Goal: Communication & Community: Answer question/provide support

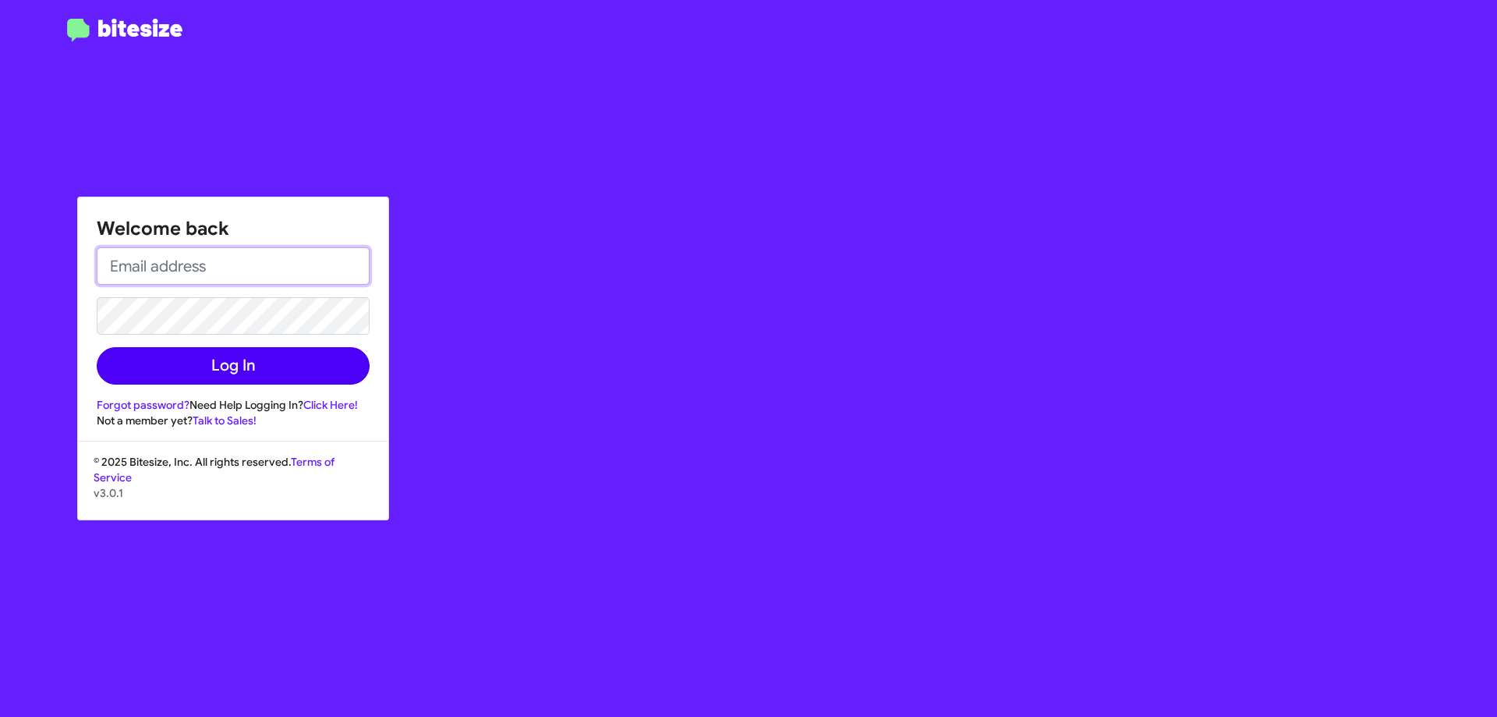
type input "[EMAIL_ADDRESS][DOMAIN_NAME]"
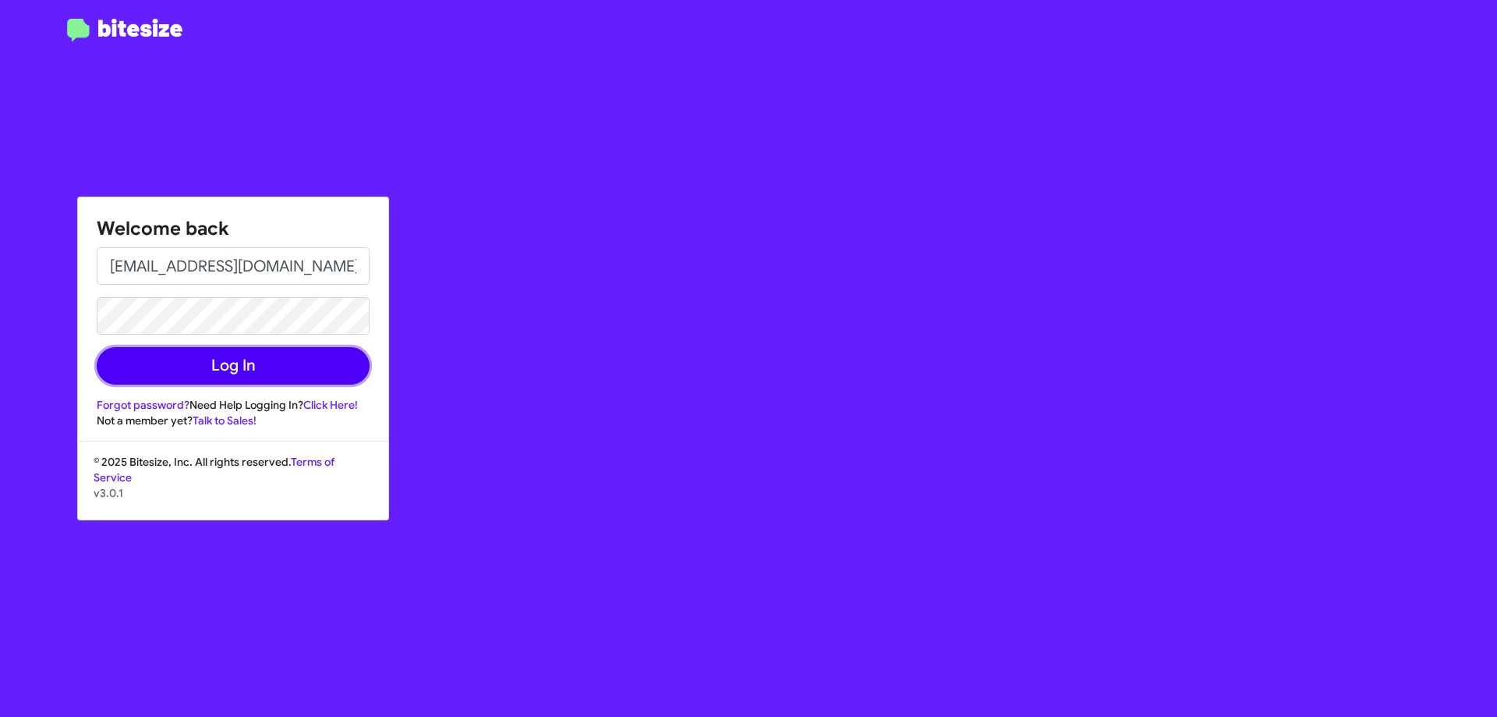
click at [311, 363] on button "Log In" at bounding box center [233, 365] width 273 height 37
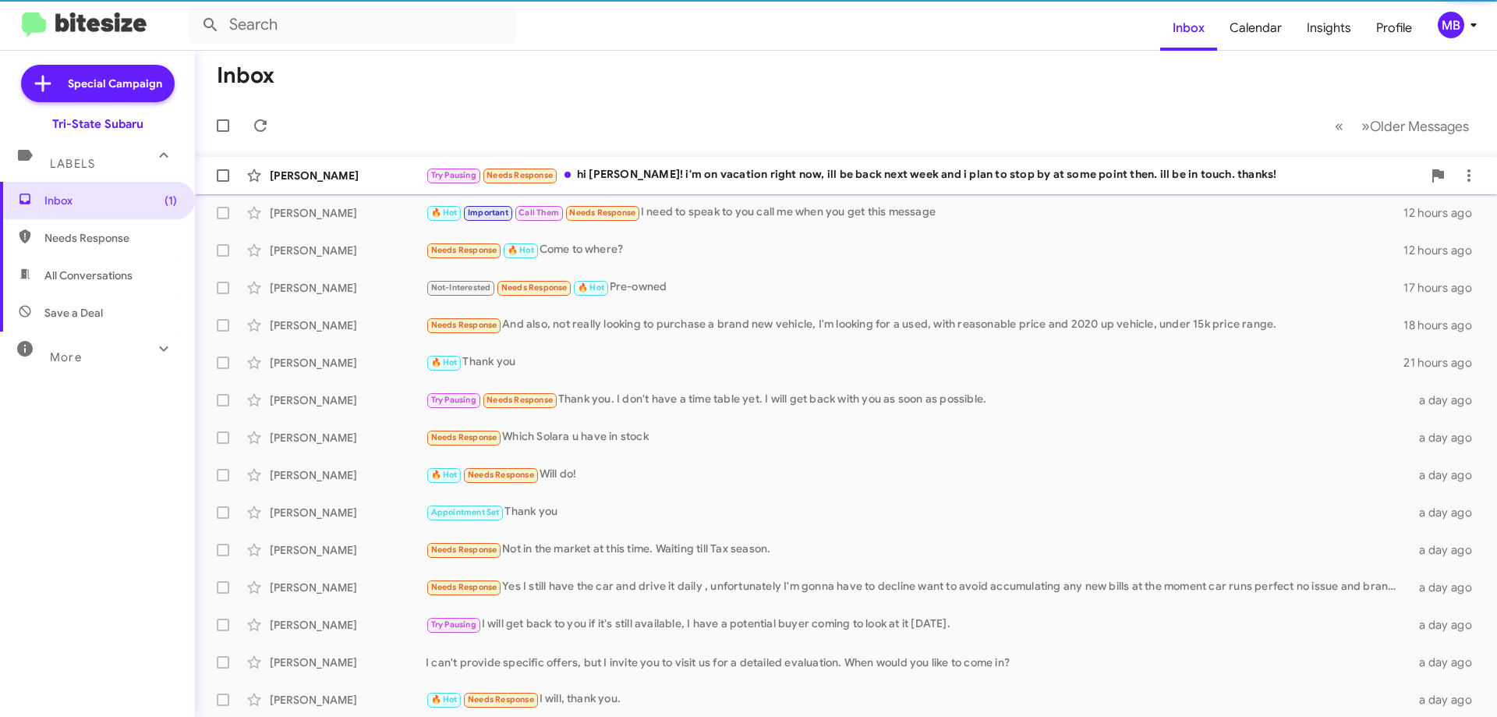
click at [350, 179] on div "[PERSON_NAME]" at bounding box center [348, 176] width 156 height 16
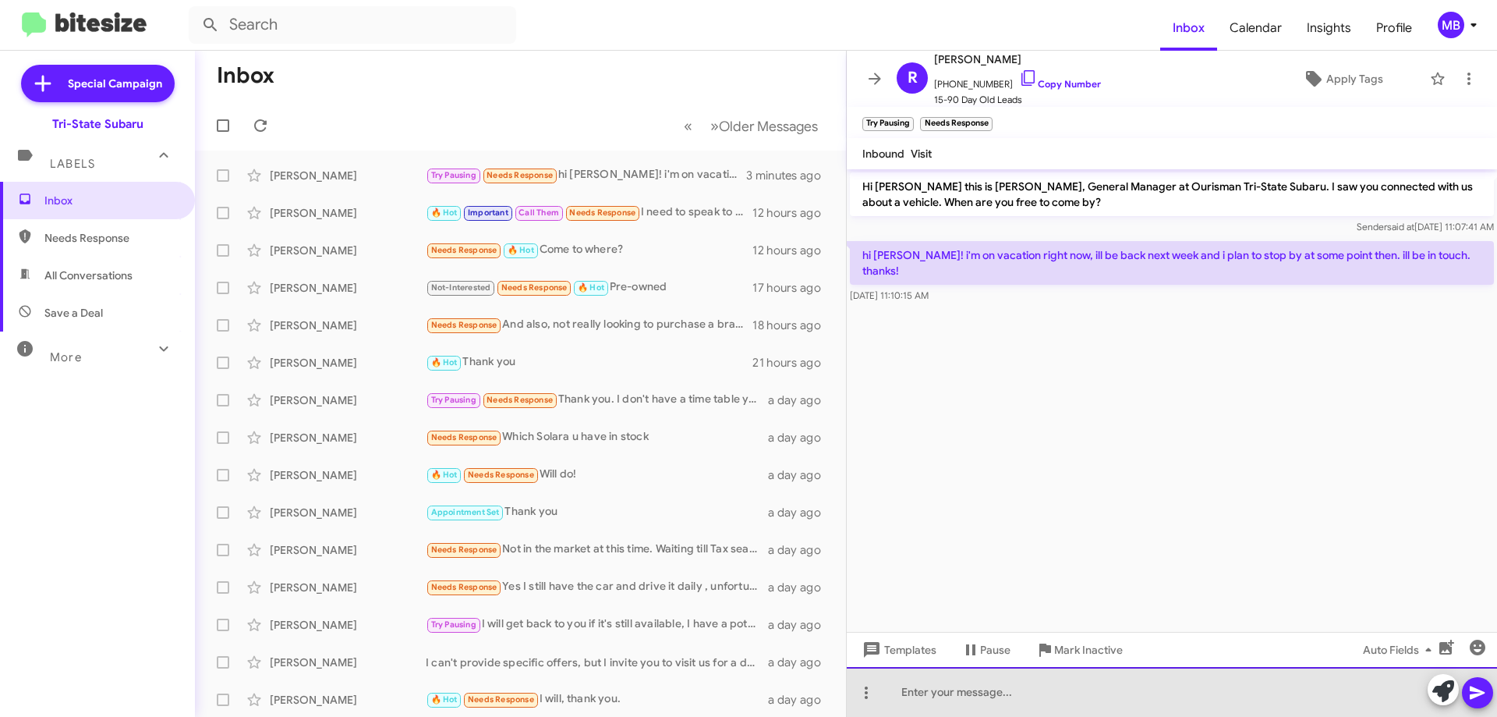
click at [1052, 713] on div at bounding box center [1172, 692] width 650 height 50
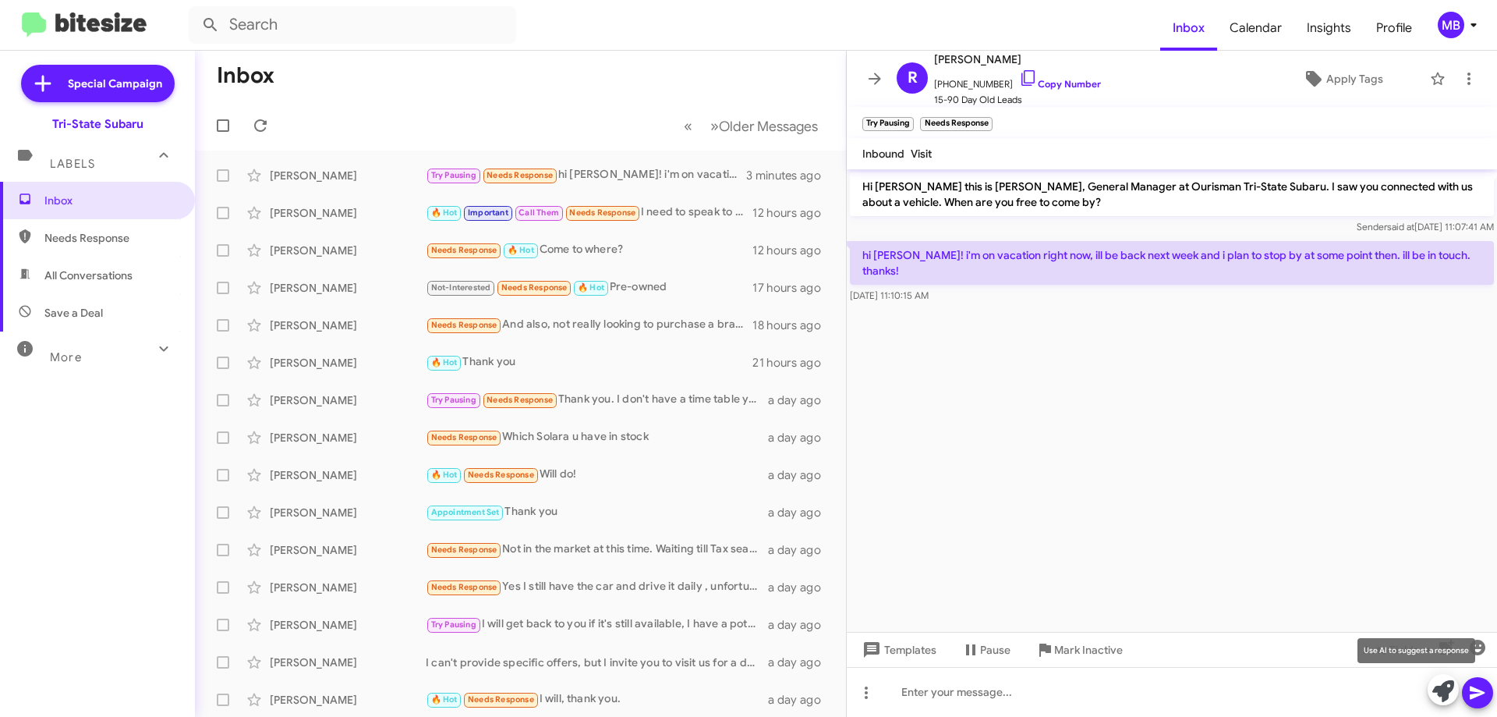
click at [1449, 703] on span at bounding box center [1443, 691] width 22 height 34
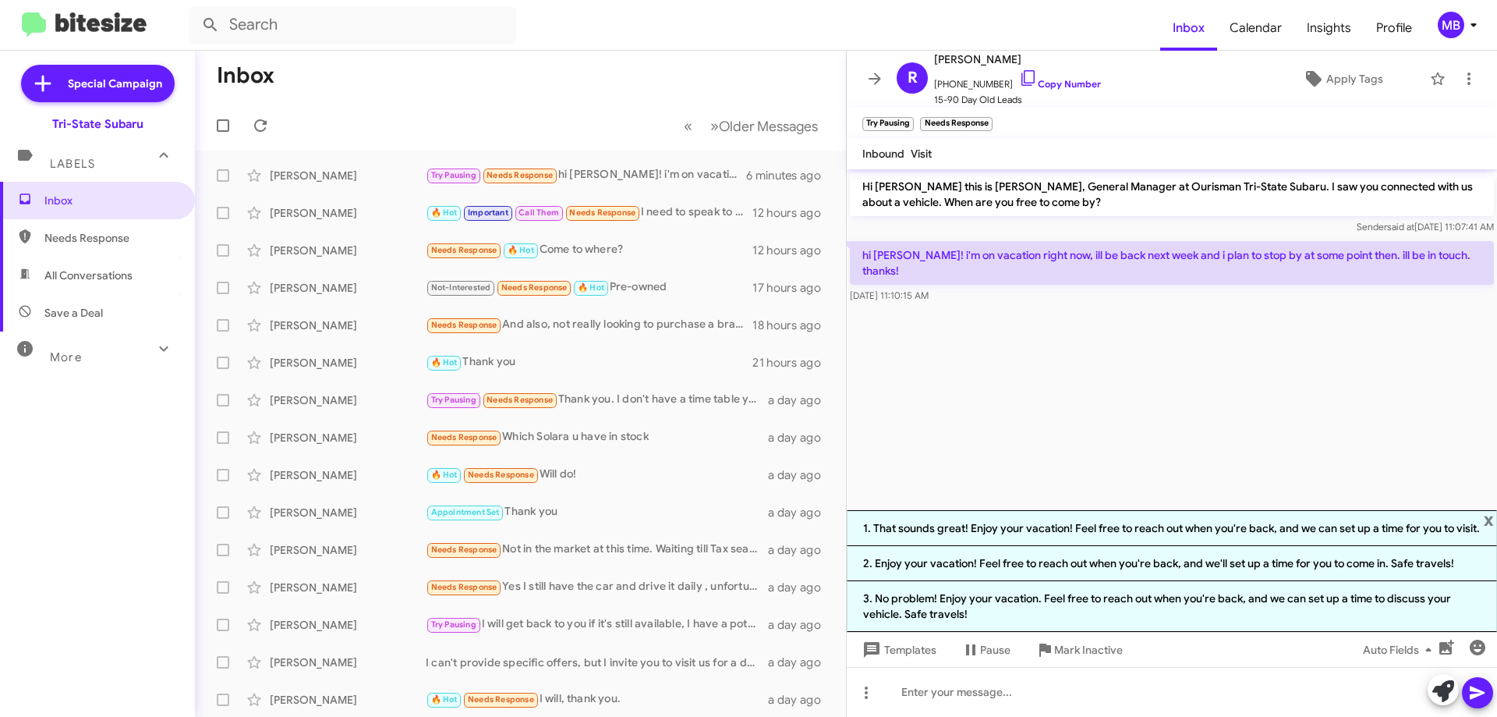
click at [994, 521] on li "1. That sounds great! Enjoy your vacation! Feel free to reach out when you're b…" at bounding box center [1172, 528] width 650 height 36
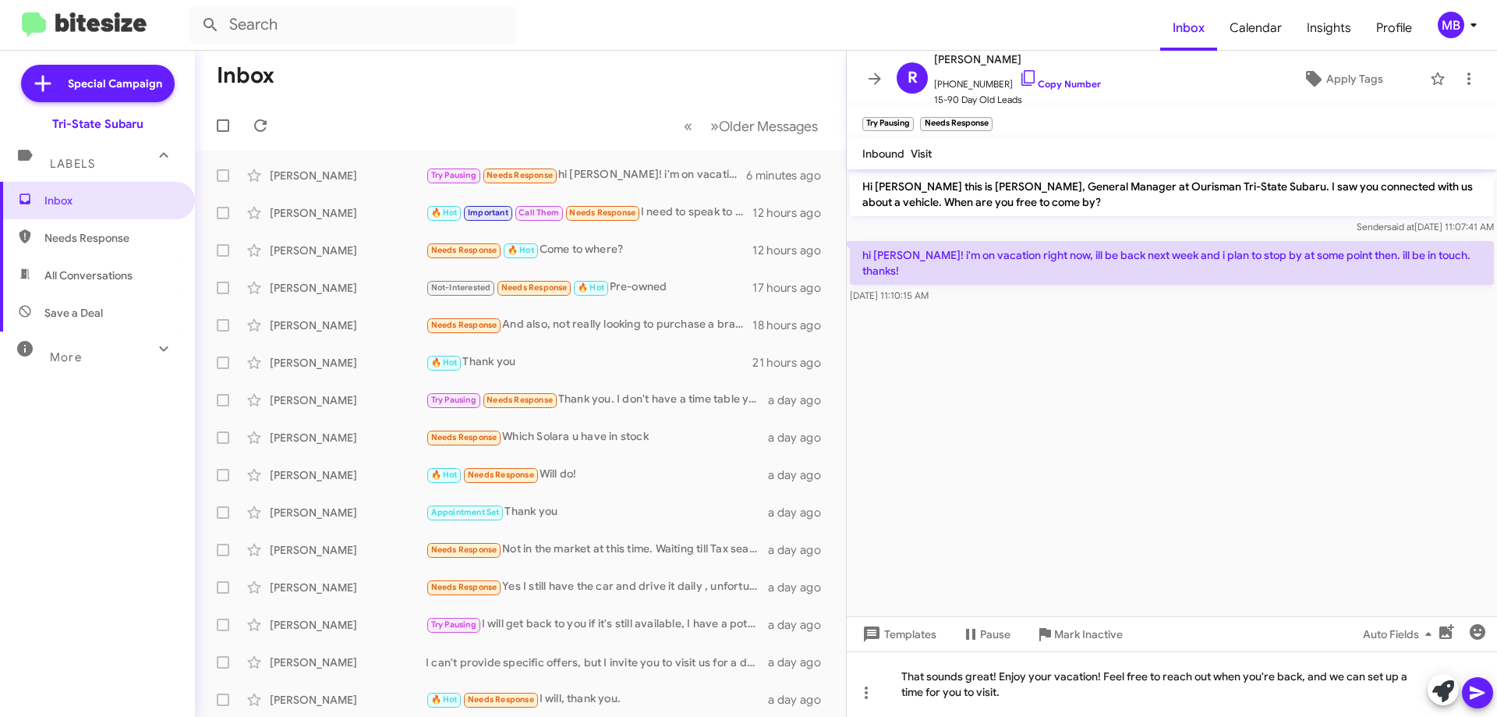
click at [1471, 692] on icon at bounding box center [1477, 692] width 19 height 19
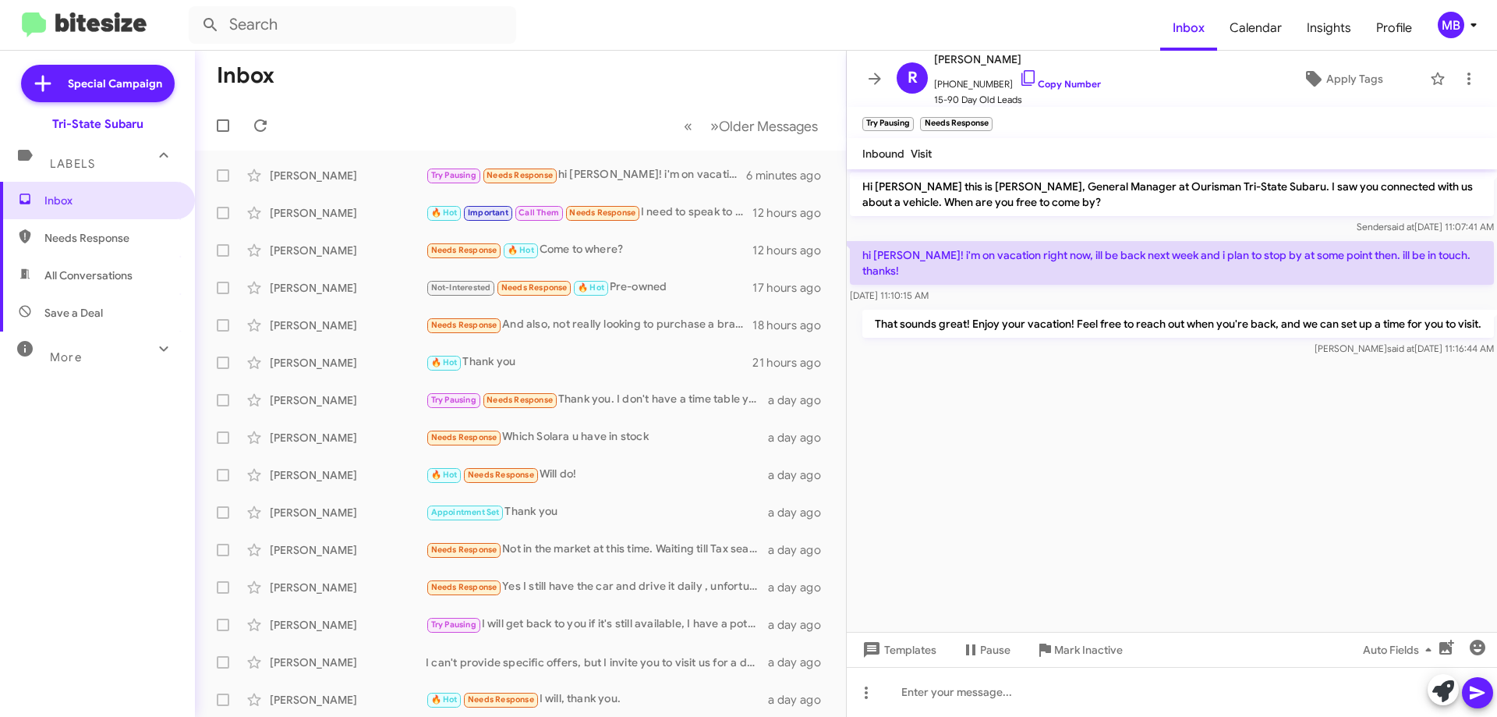
click at [90, 164] on span "Labels" at bounding box center [72, 164] width 45 height 14
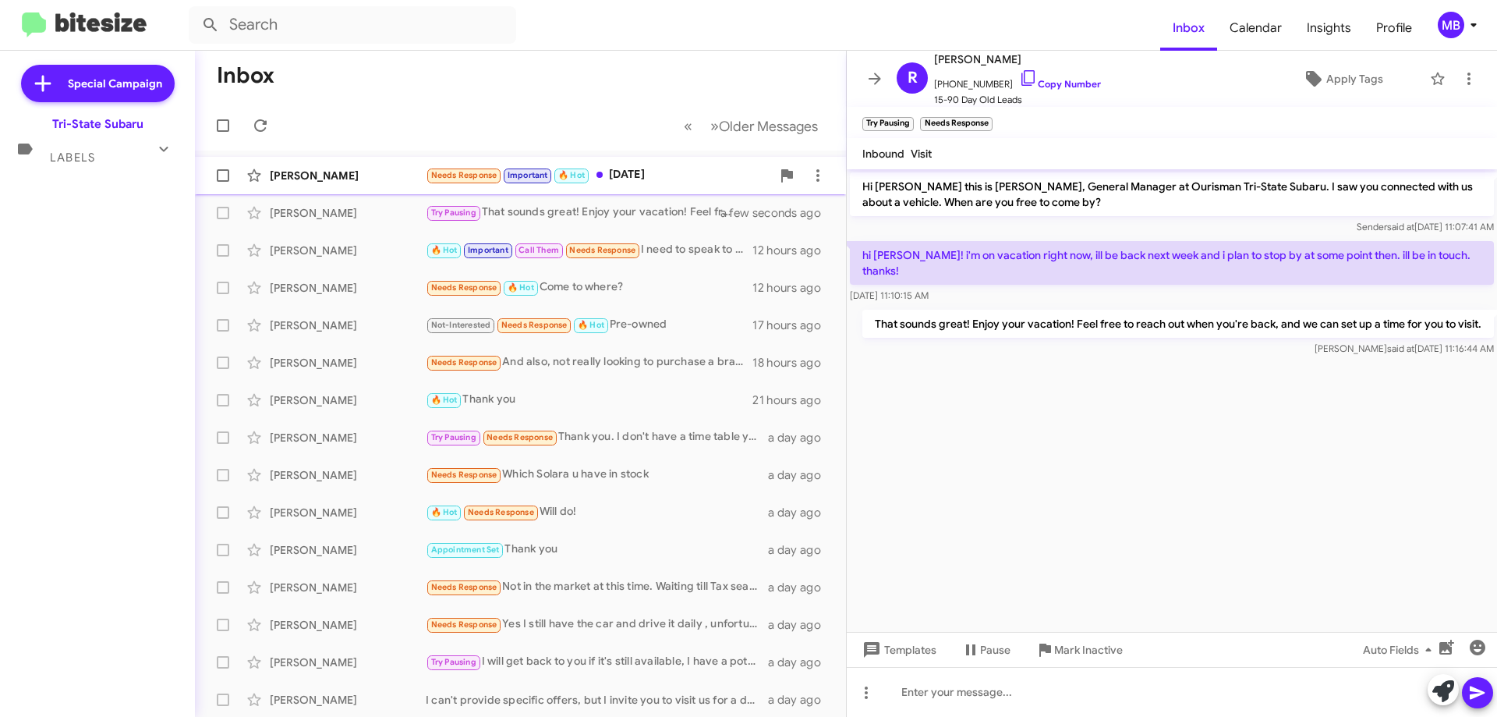
click at [661, 169] on div "Needs Response Important 🔥 Hot [DATE]" at bounding box center [598, 175] width 345 height 18
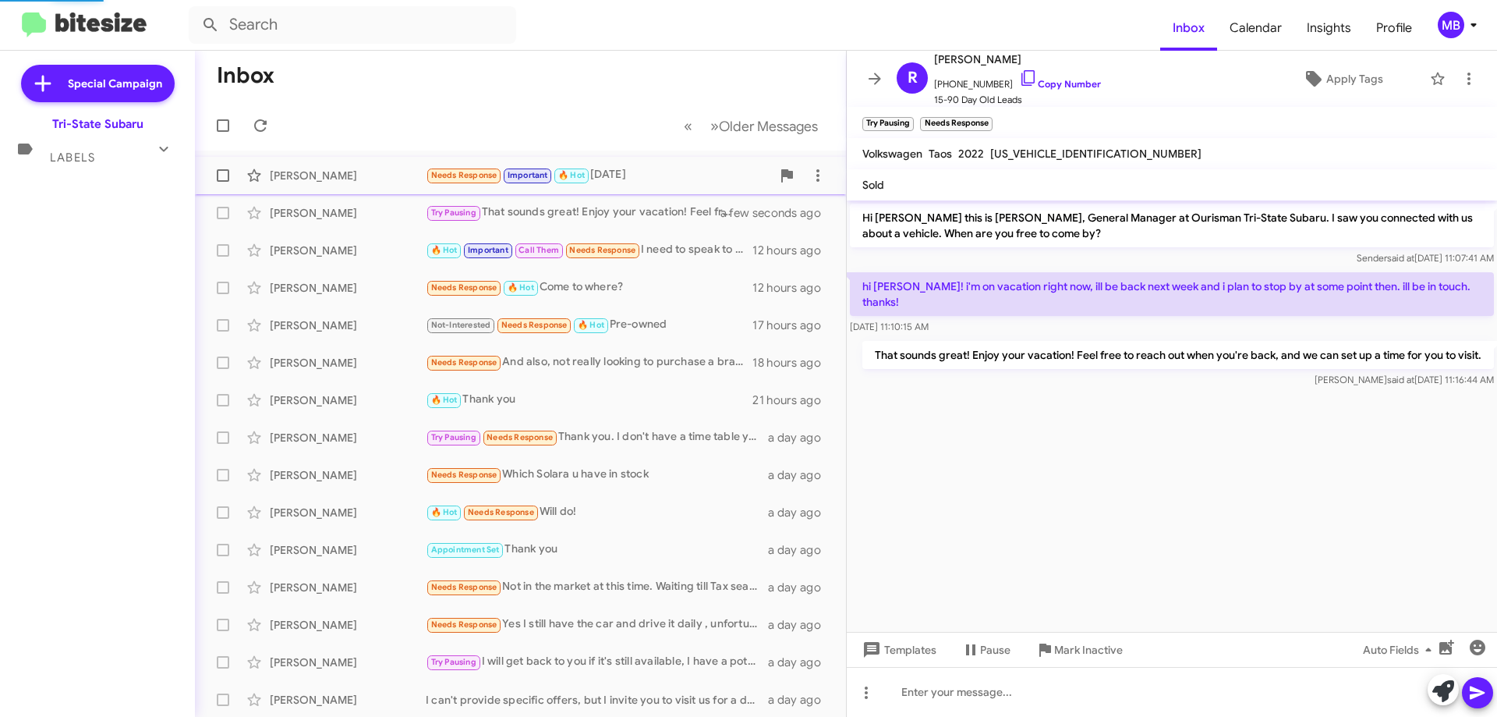
scroll to position [66, 0]
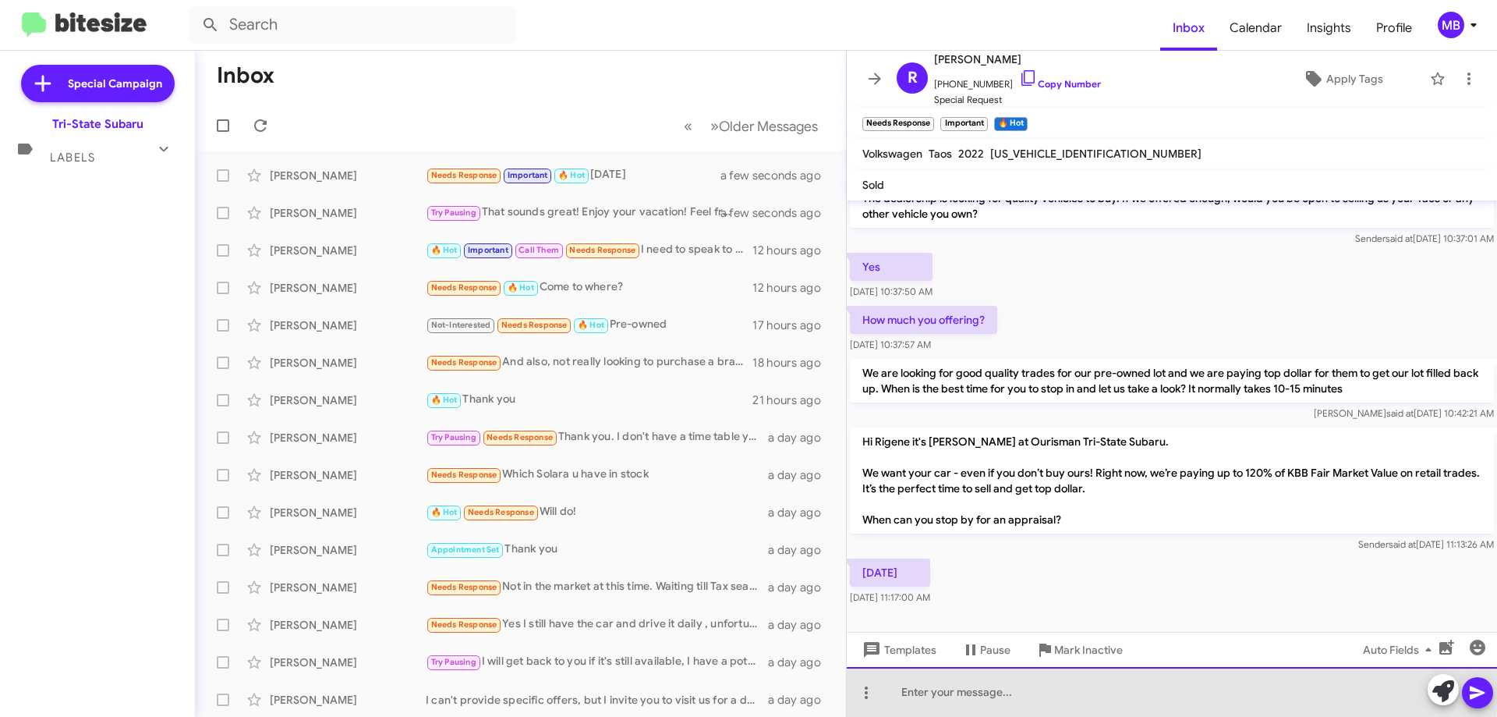
click at [1121, 688] on div at bounding box center [1172, 692] width 650 height 50
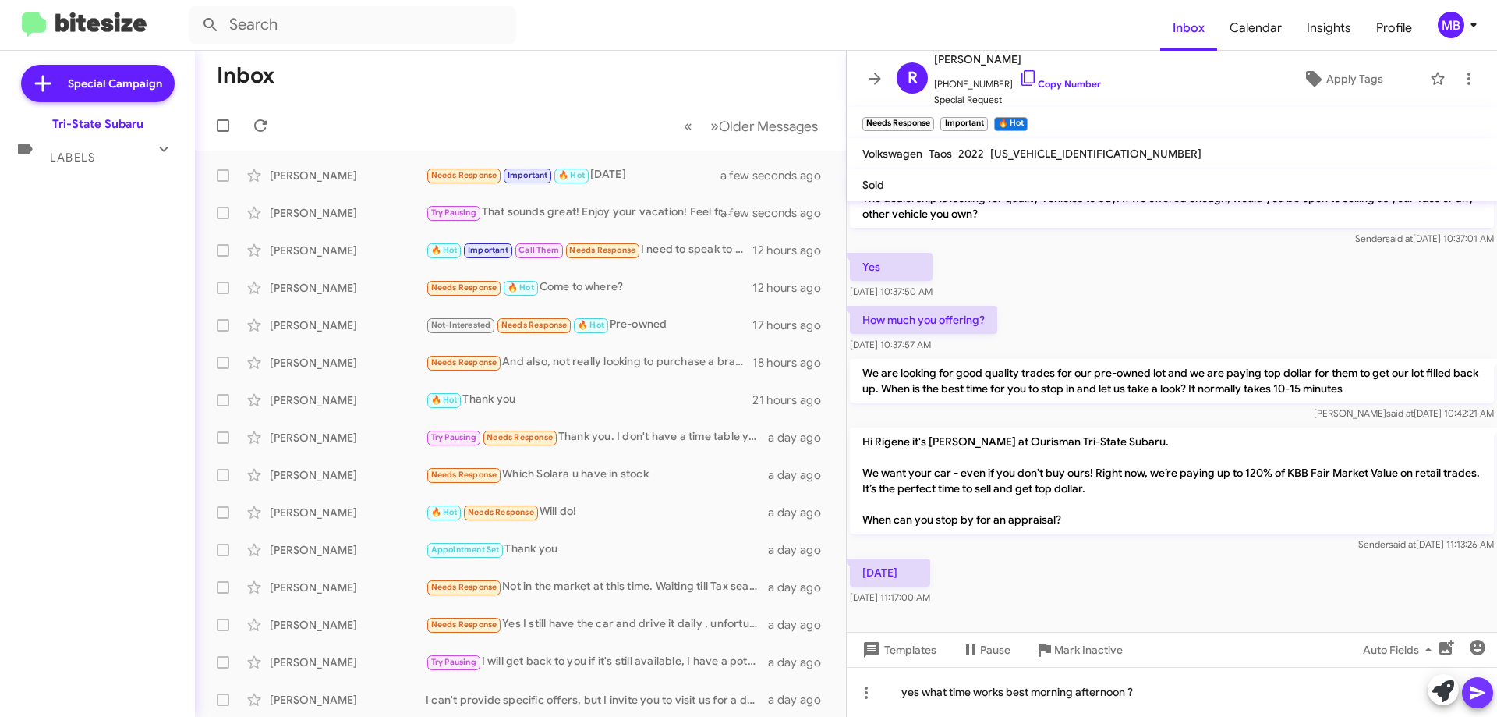
drag, startPoint x: 1470, startPoint y: 685, endPoint x: 1495, endPoint y: 668, distance: 30.3
click at [1470, 685] on icon at bounding box center [1477, 692] width 19 height 19
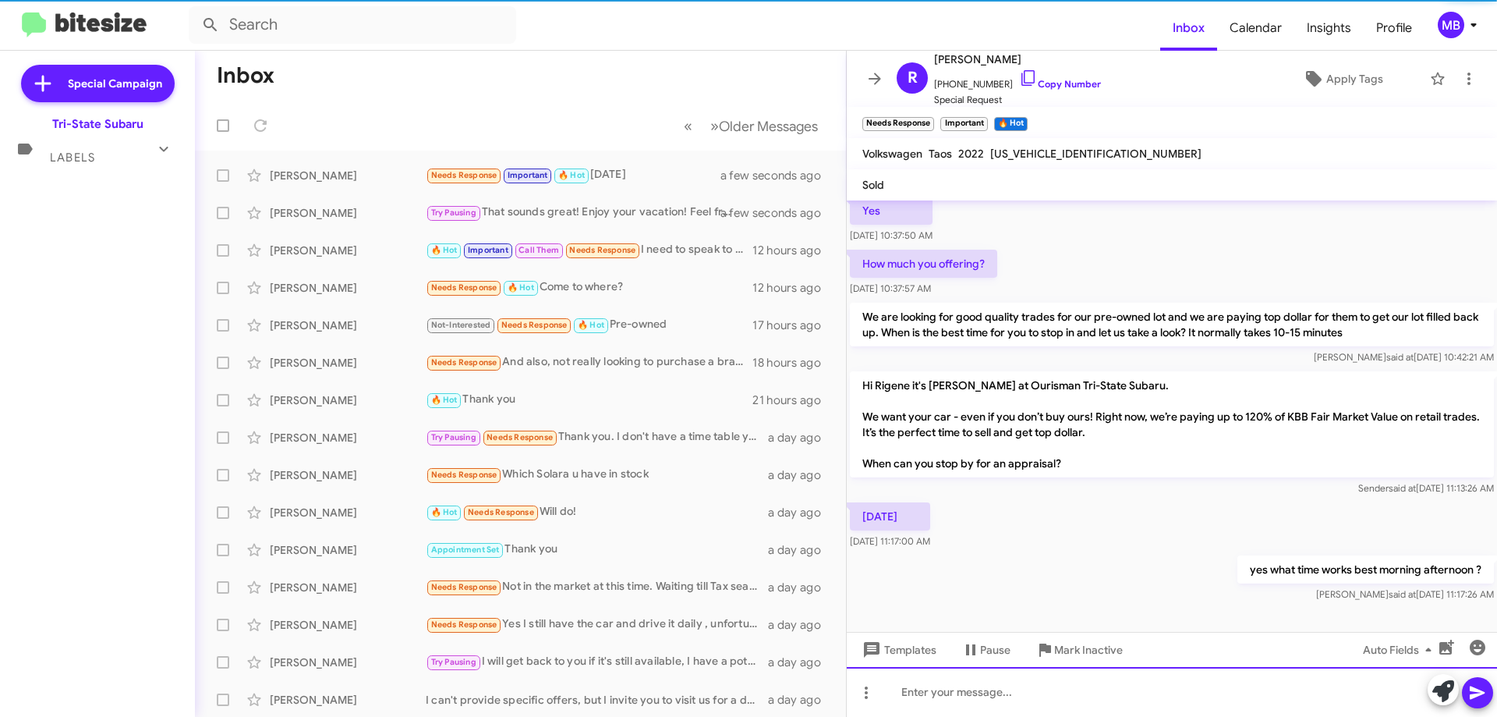
scroll to position [123, 0]
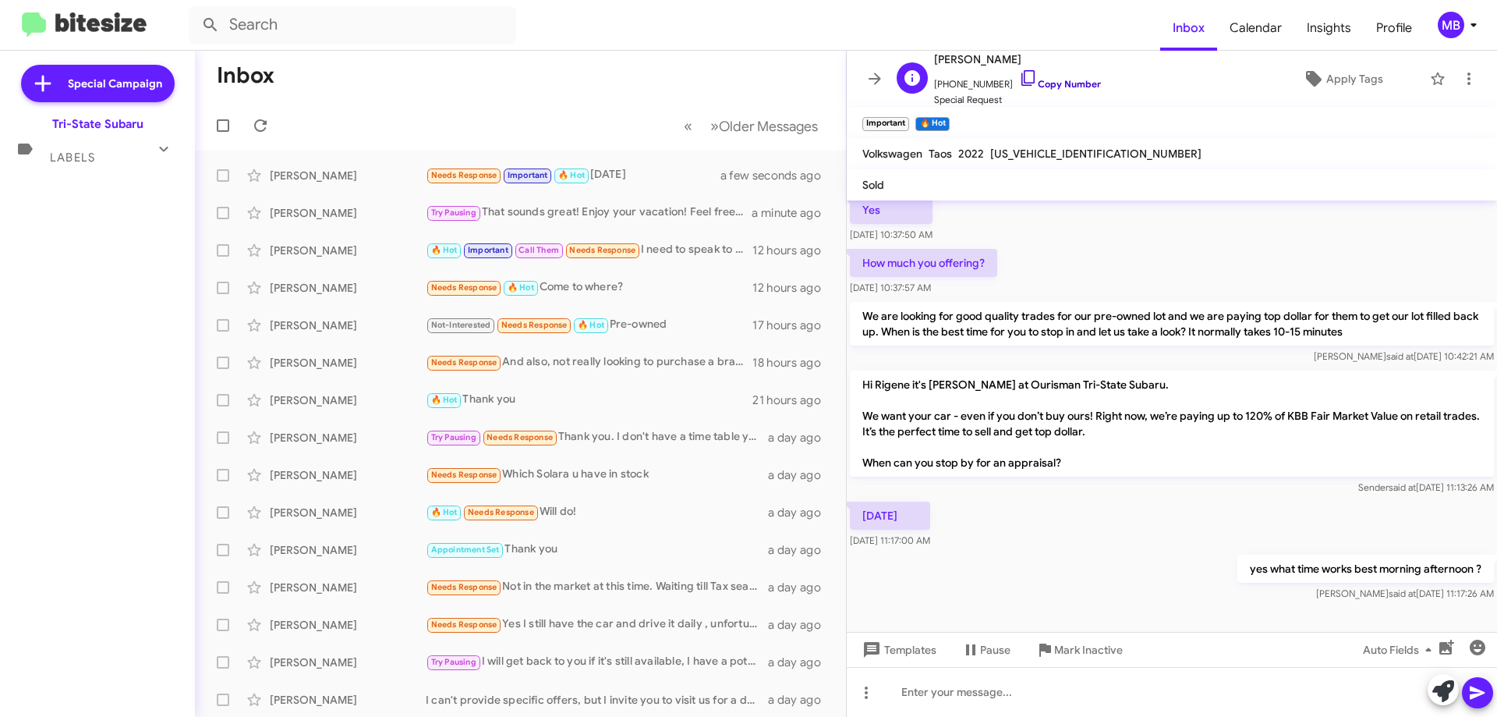
click at [1039, 83] on link "Copy Number" at bounding box center [1060, 84] width 82 height 12
click at [1059, 82] on link "Copy Number" at bounding box center [1060, 84] width 82 height 12
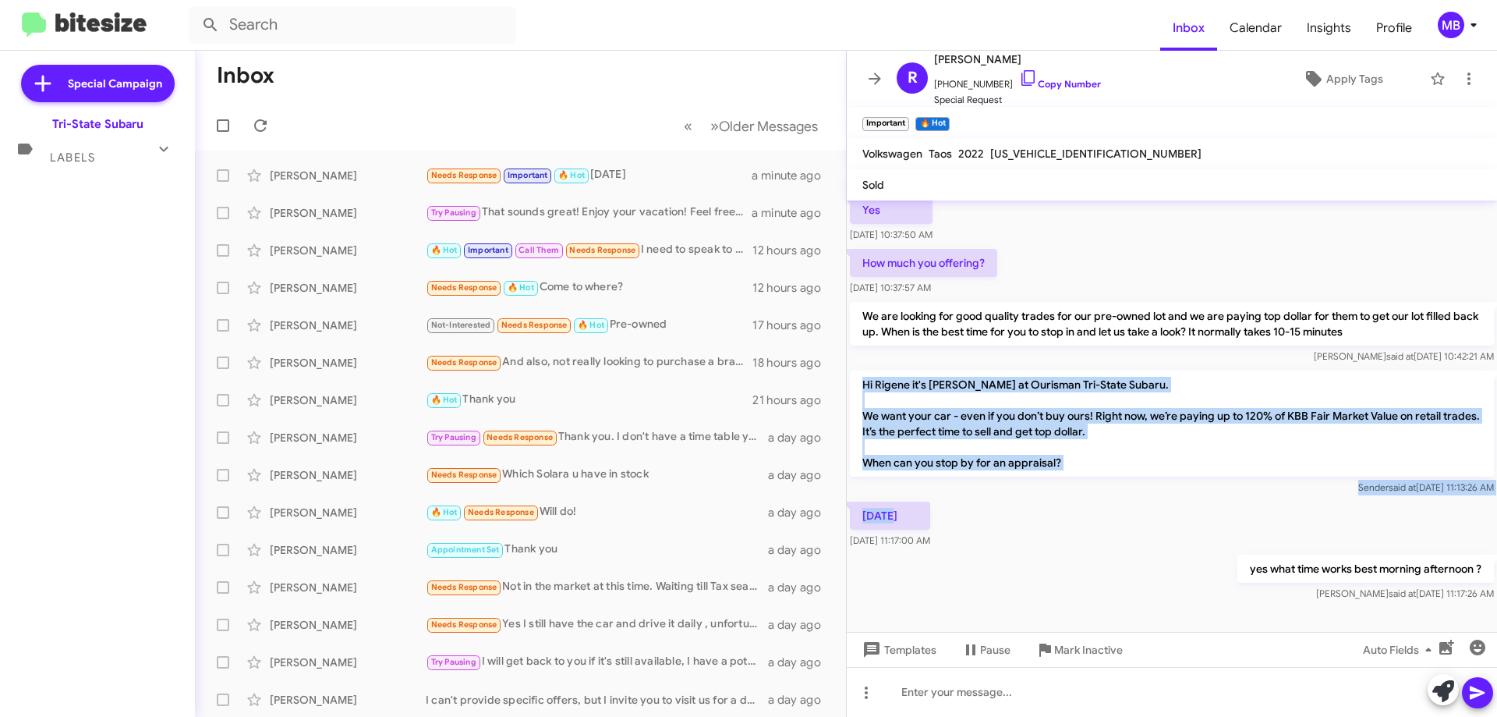
drag, startPoint x: 932, startPoint y: 509, endPoint x: 859, endPoint y: 384, distance: 145.0
click at [859, 384] on div "Hi Rigene this is [PERSON_NAME], General Manager at Ourisman Tri-State Subaru. …" at bounding box center [1172, 340] width 650 height 527
copy div "Hi Rigene it's [PERSON_NAME] at Ourisman Tri-State Subaru. We want your car - e…"
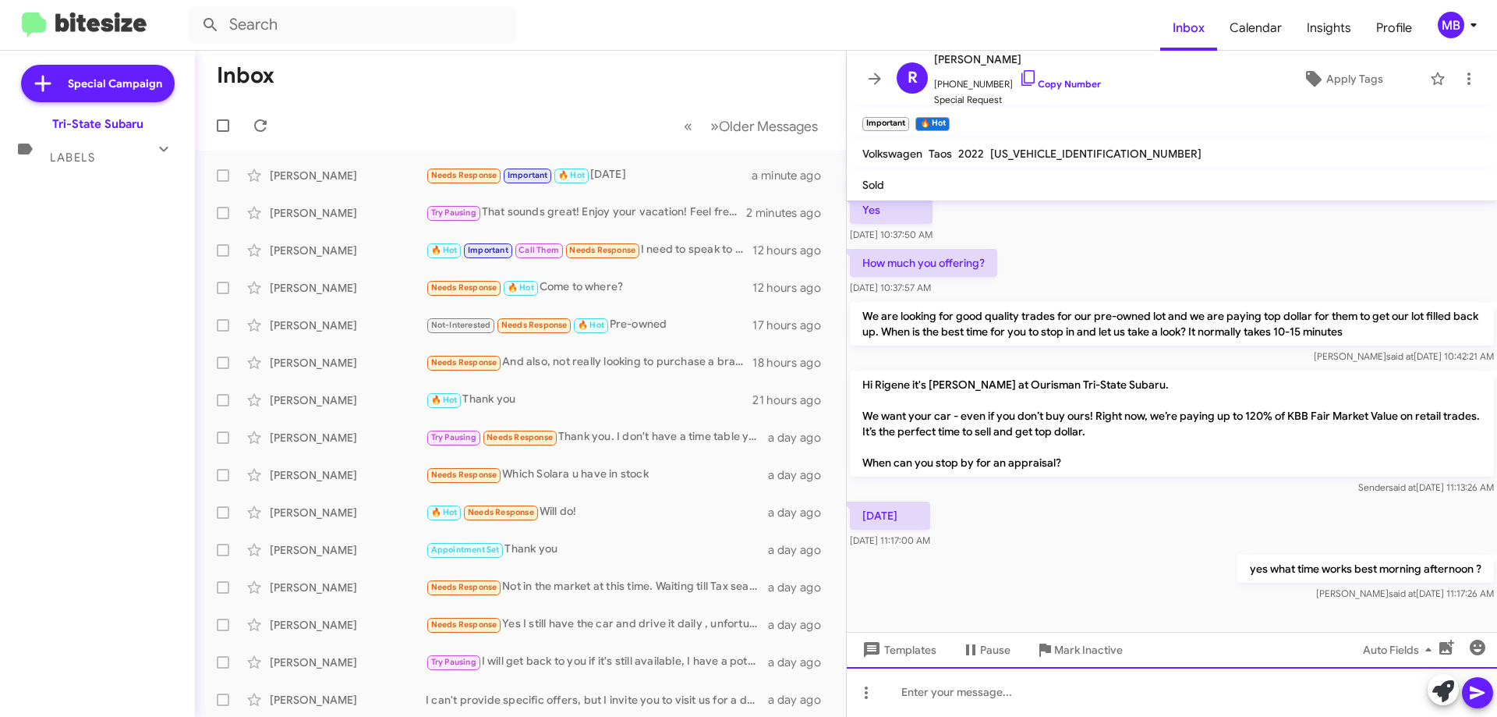
click at [961, 707] on div at bounding box center [1172, 692] width 650 height 50
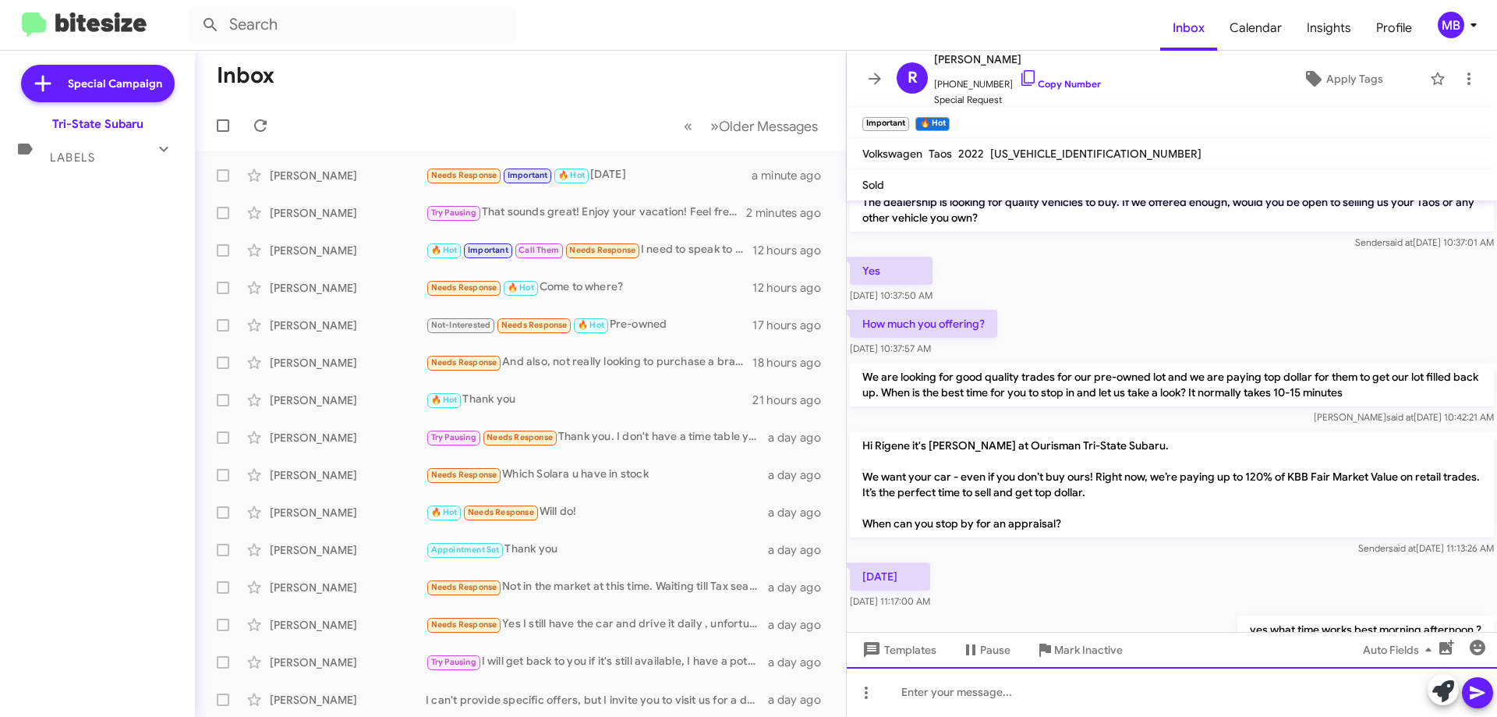
scroll to position [0, 0]
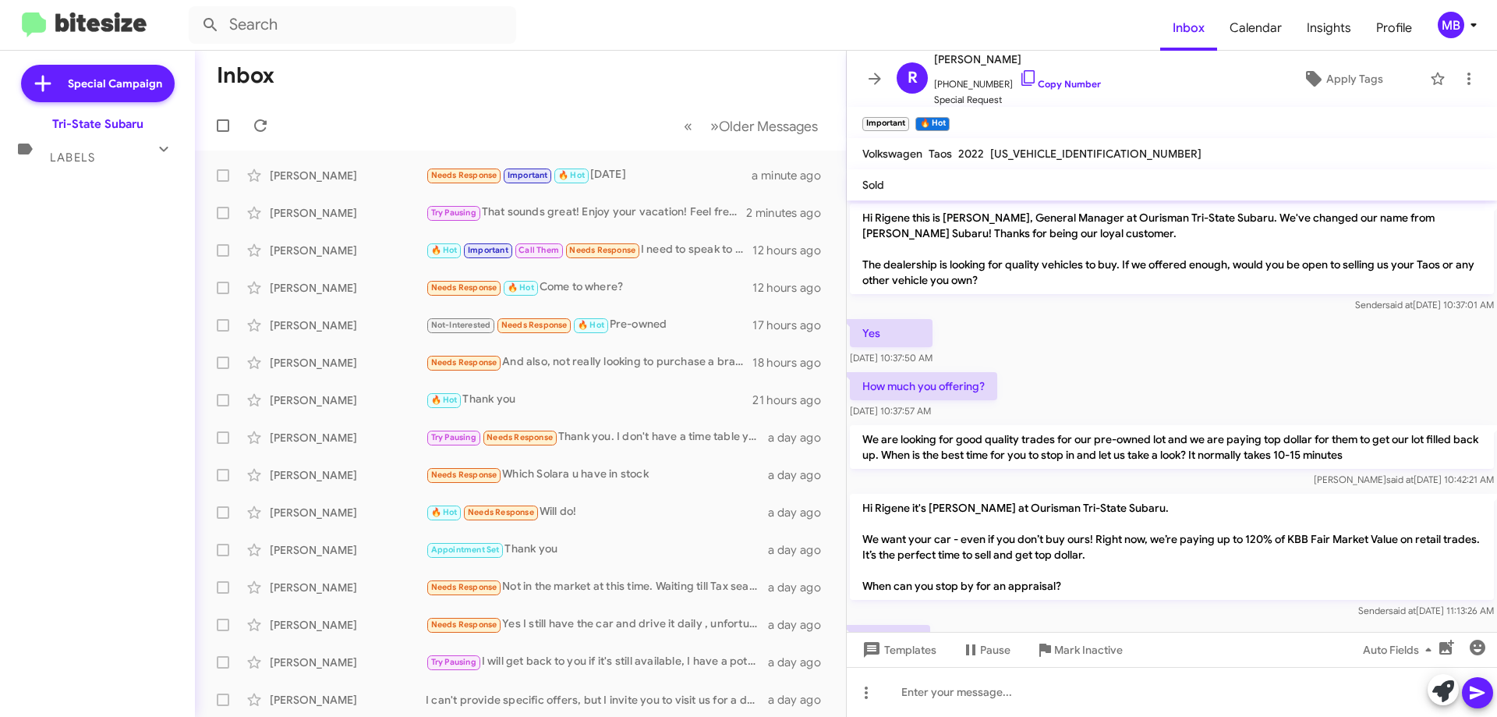
click at [69, 157] on span "Labels" at bounding box center [72, 157] width 45 height 14
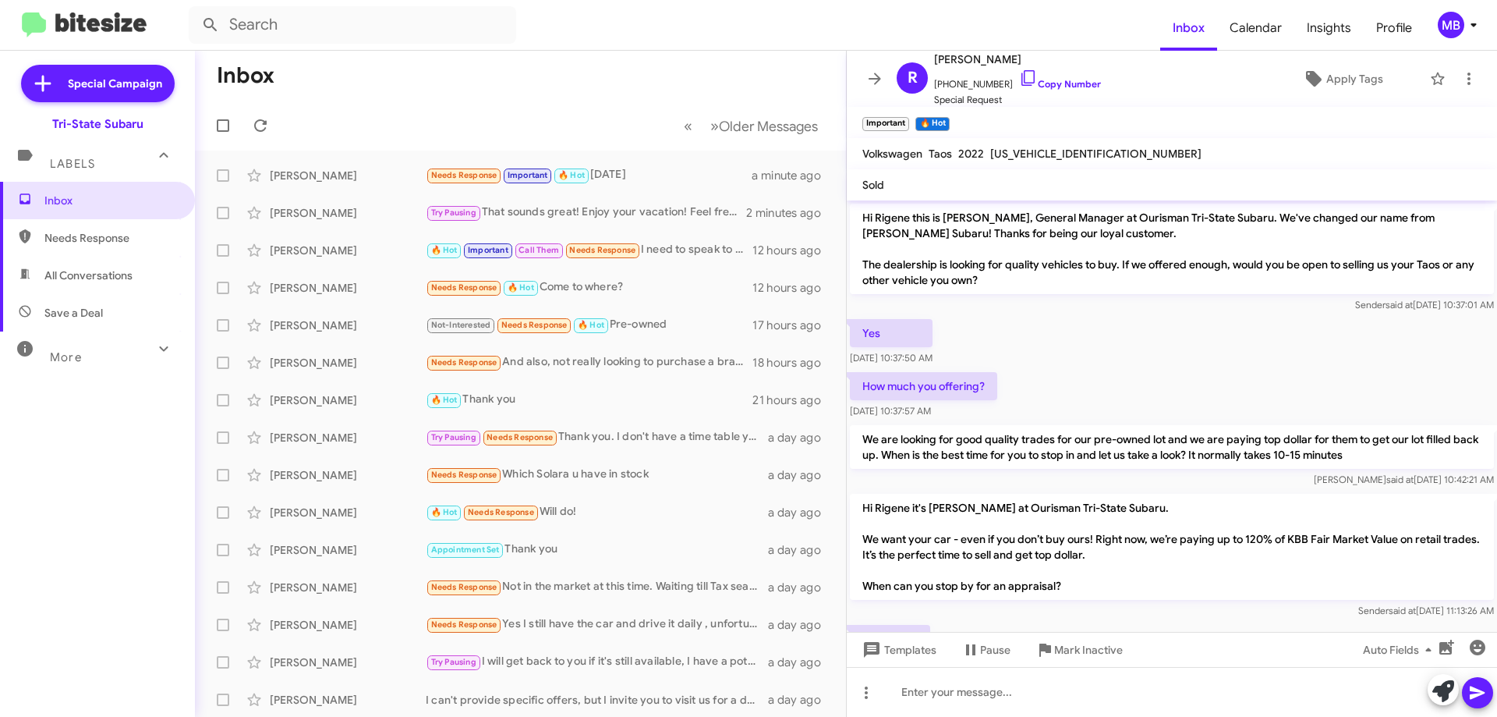
click at [98, 230] on span "Needs Response" at bounding box center [110, 238] width 133 height 16
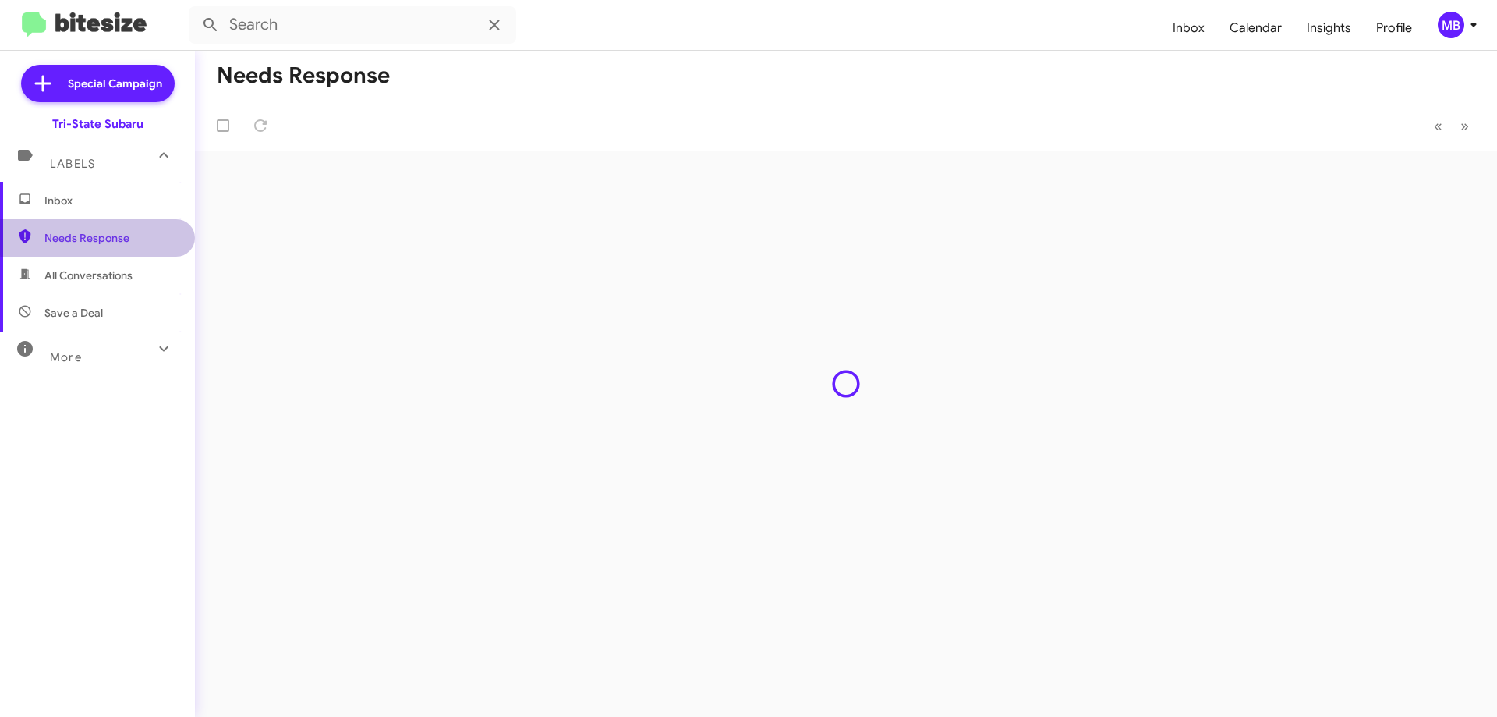
type input "in:needs-response"
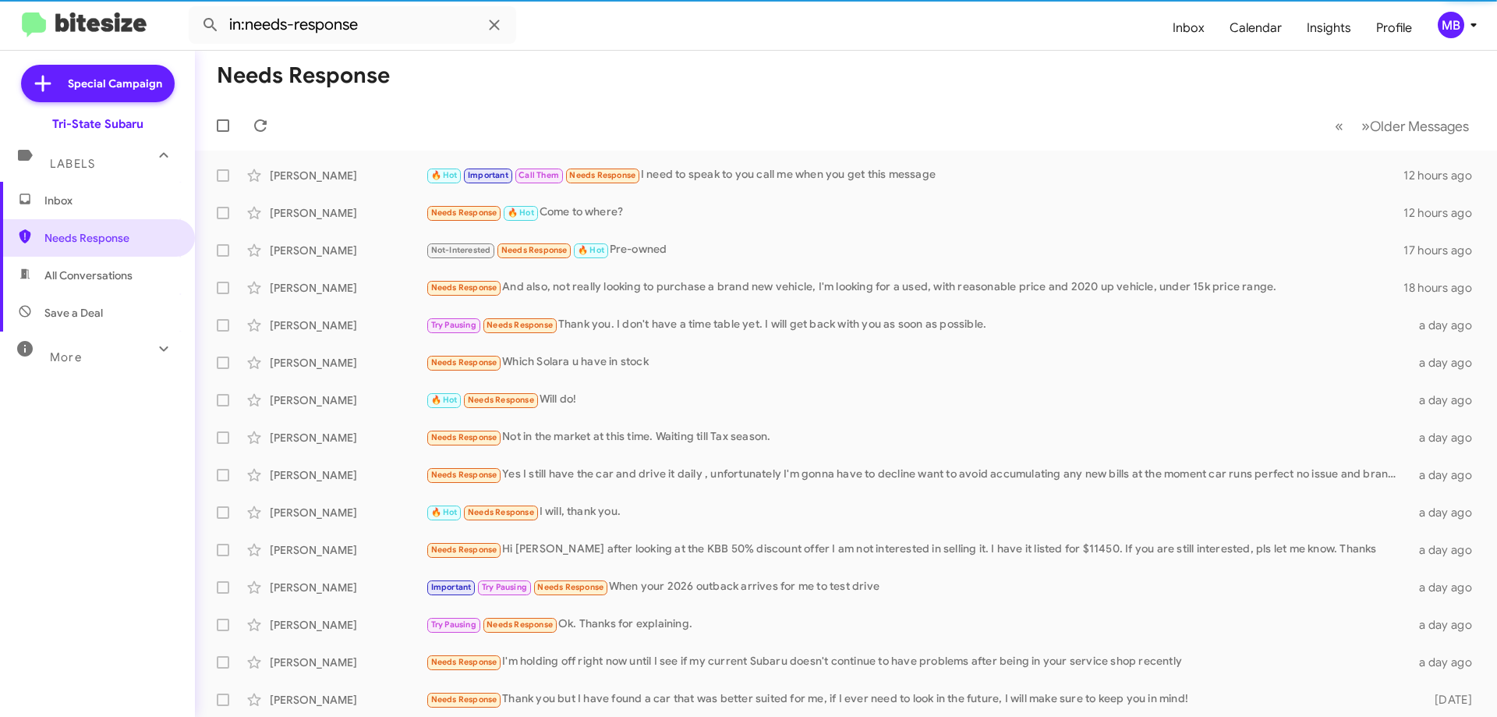
click at [106, 203] on span "Inbox" at bounding box center [110, 201] width 133 height 16
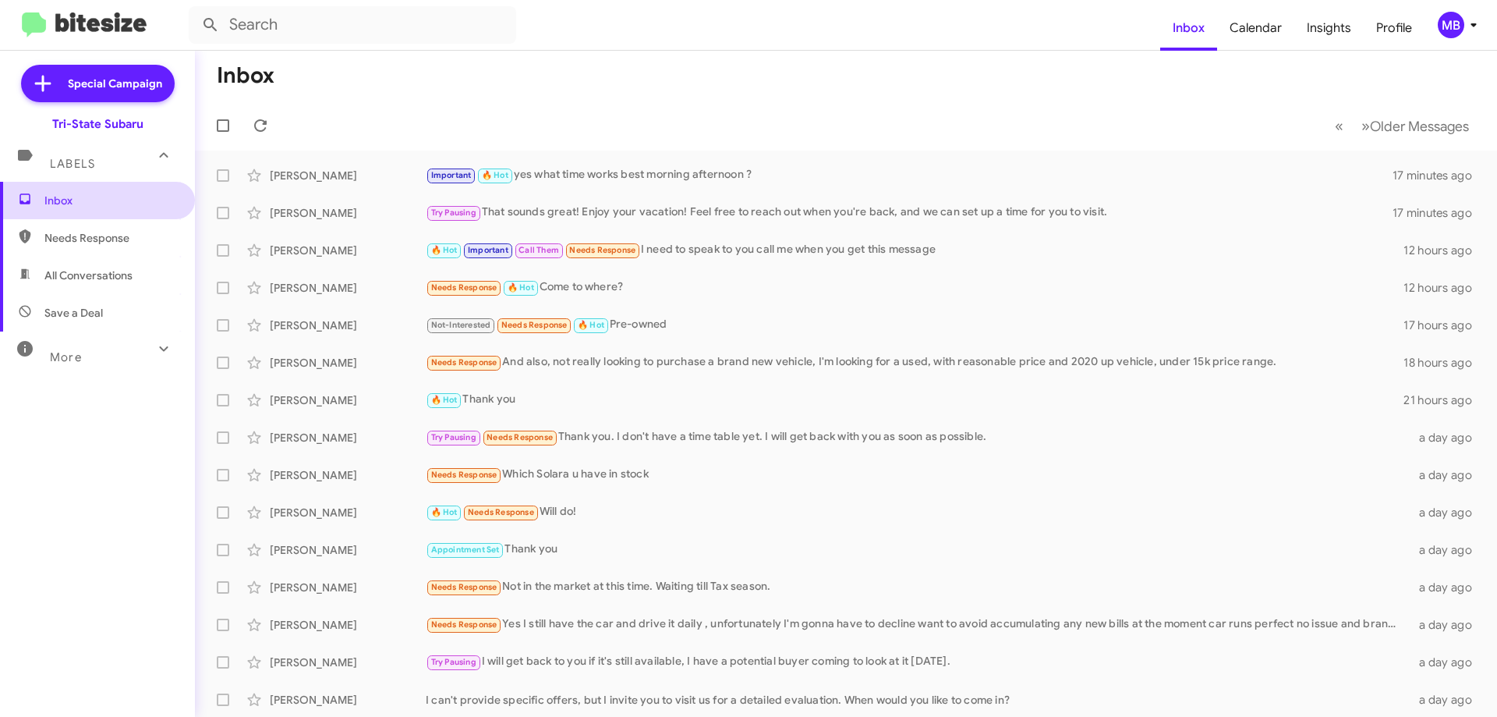
click at [122, 199] on span "Inbox" at bounding box center [110, 201] width 133 height 16
click at [122, 189] on span "Inbox" at bounding box center [97, 200] width 195 height 37
click at [267, 126] on icon at bounding box center [260, 125] width 19 height 19
click at [343, 172] on div "[PERSON_NAME]" at bounding box center [348, 176] width 156 height 16
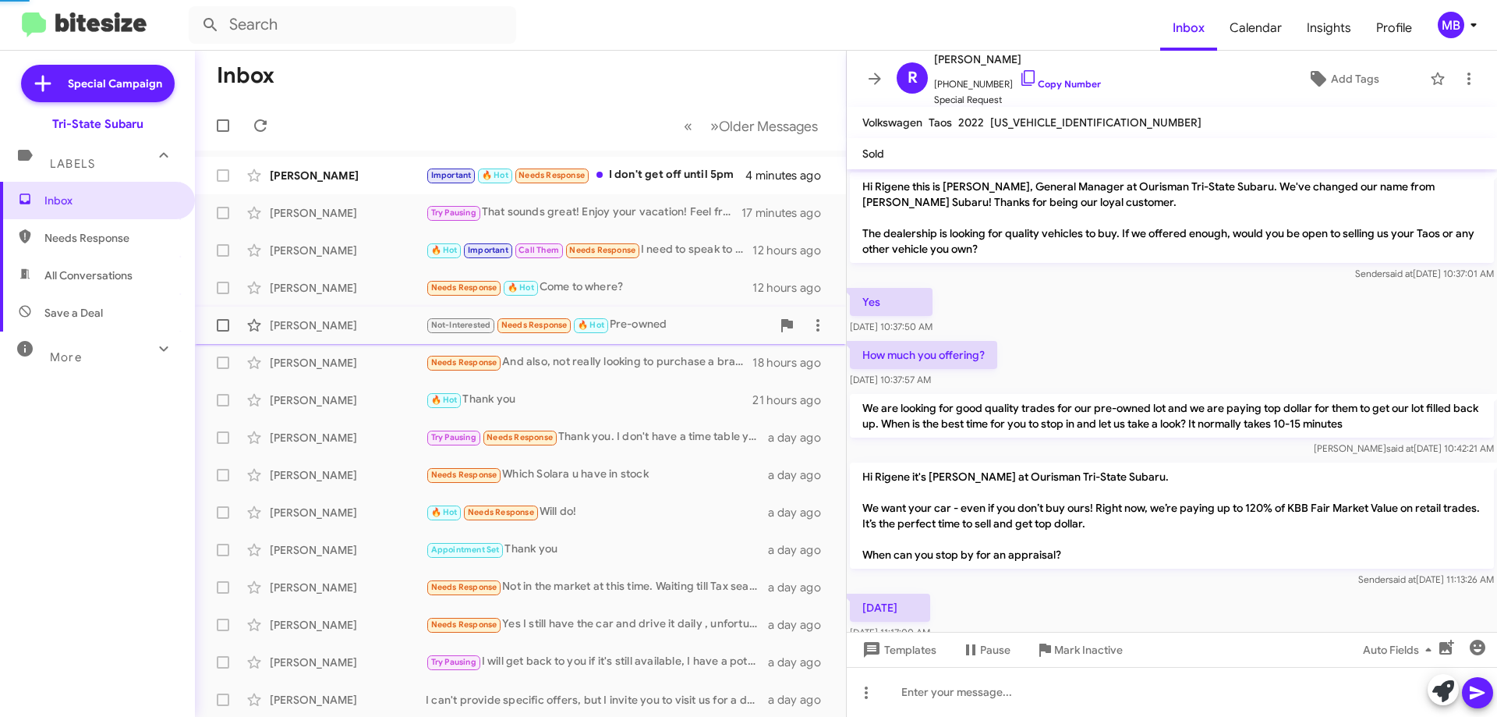
scroll to position [206, 0]
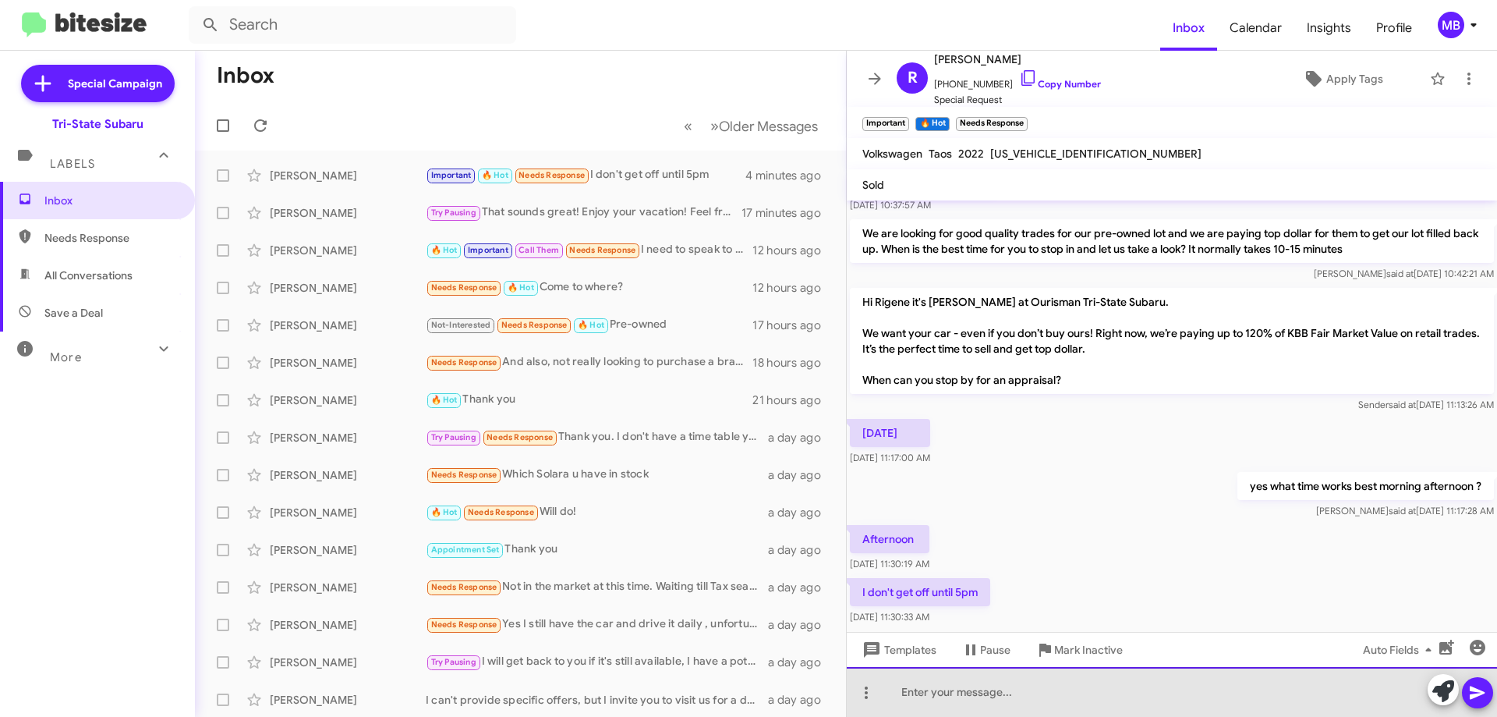
click at [1058, 704] on div at bounding box center [1172, 692] width 650 height 50
click at [1110, 698] on div "OK GREAT 5:30 pm or 6:00pm work foryou" at bounding box center [1172, 692] width 650 height 50
click at [1151, 694] on div "OK GREAT 5:30 pm or 6:00pm work for you" at bounding box center [1172, 692] width 650 height 50
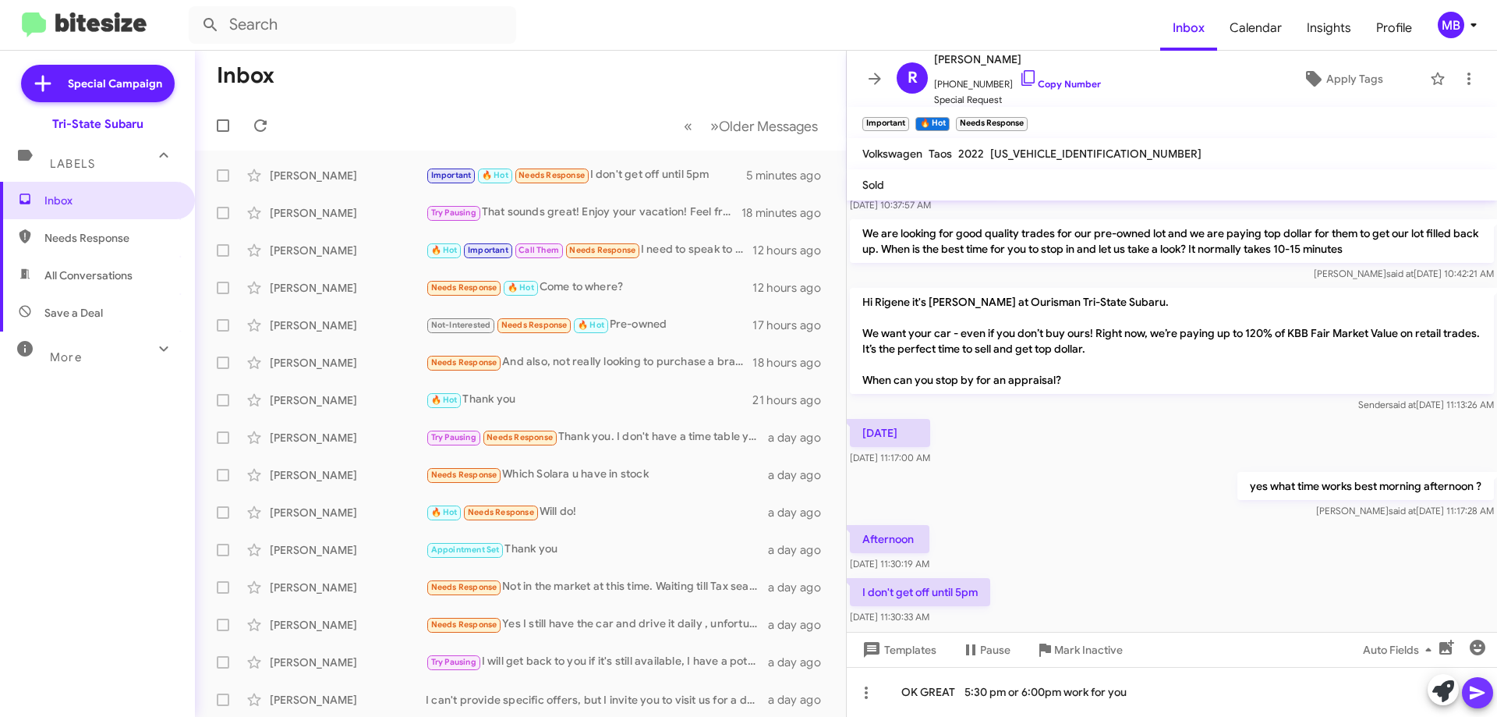
click at [1474, 689] on icon at bounding box center [1477, 692] width 15 height 13
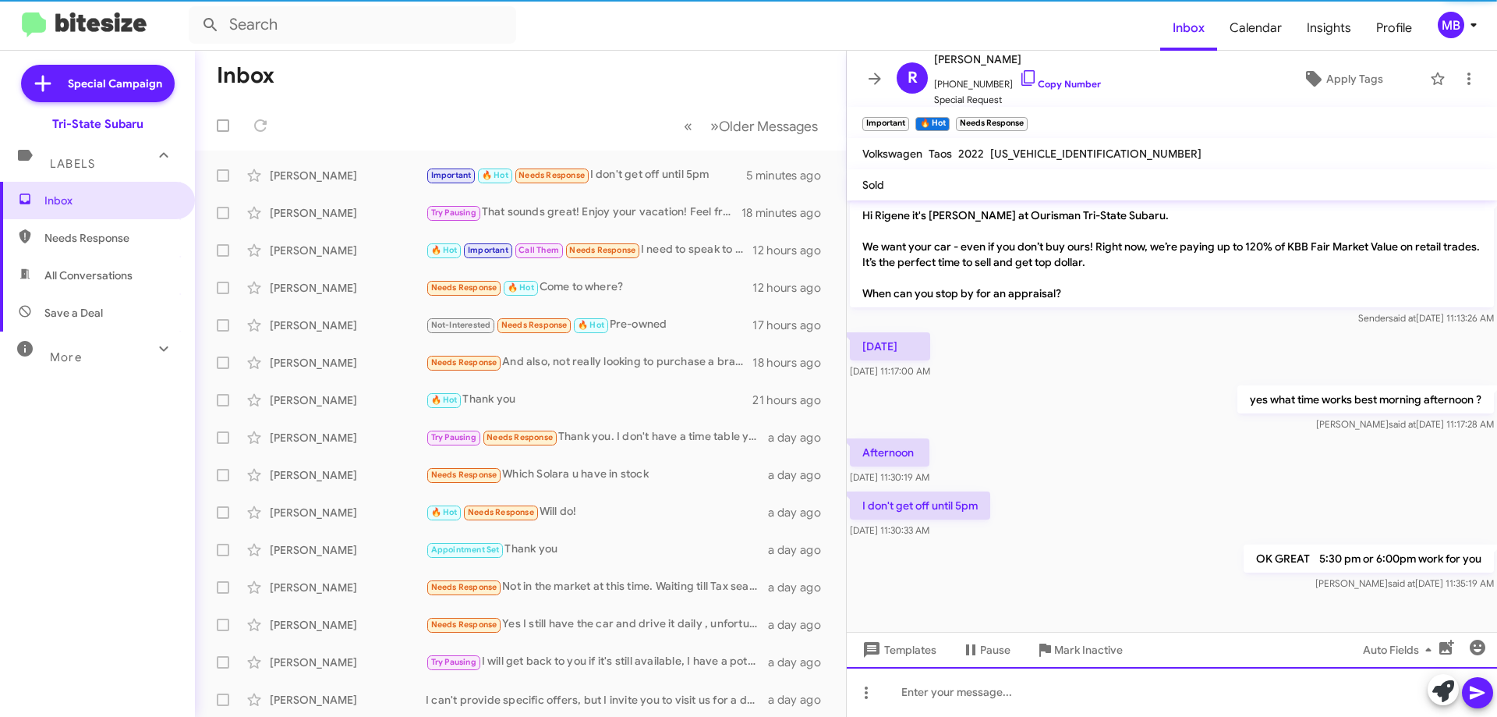
scroll to position [294, 0]
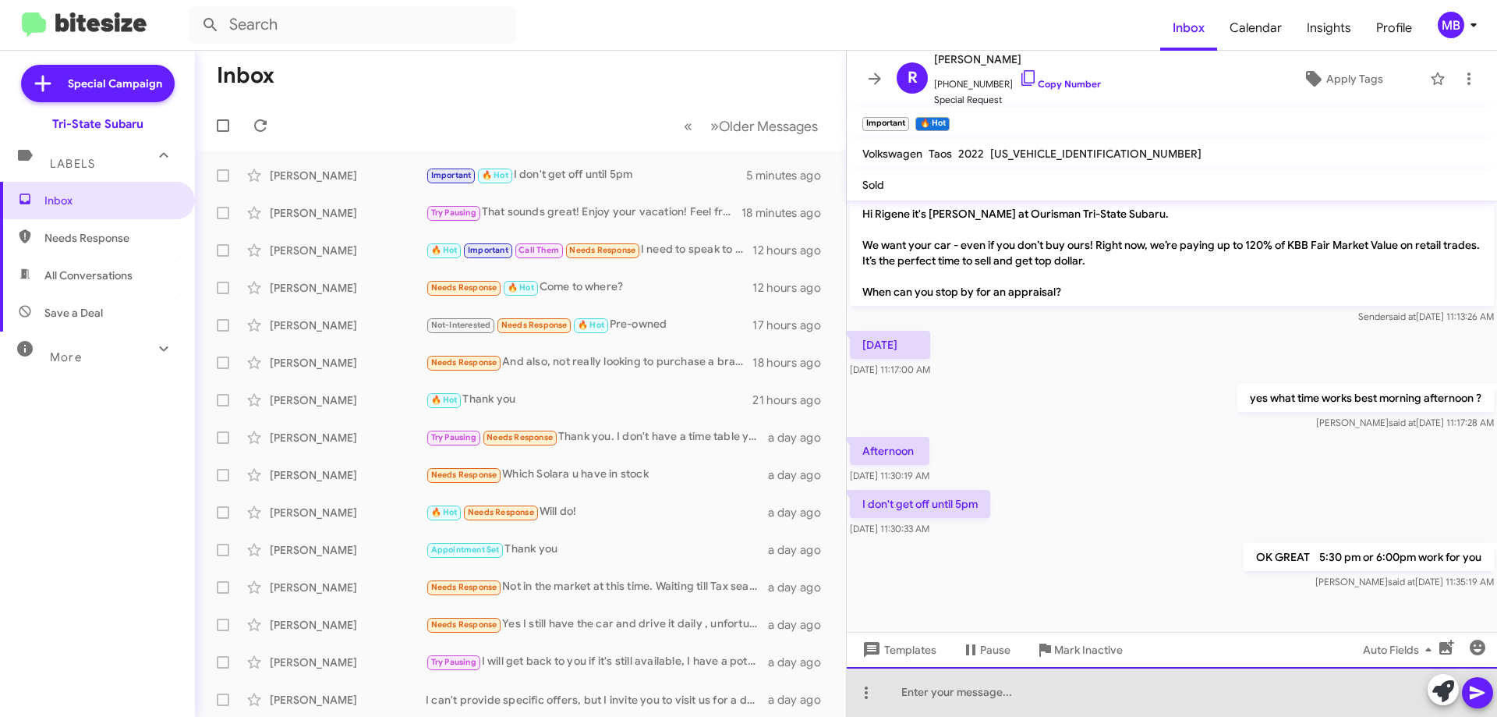
click at [1018, 695] on div at bounding box center [1172, 692] width 650 height 50
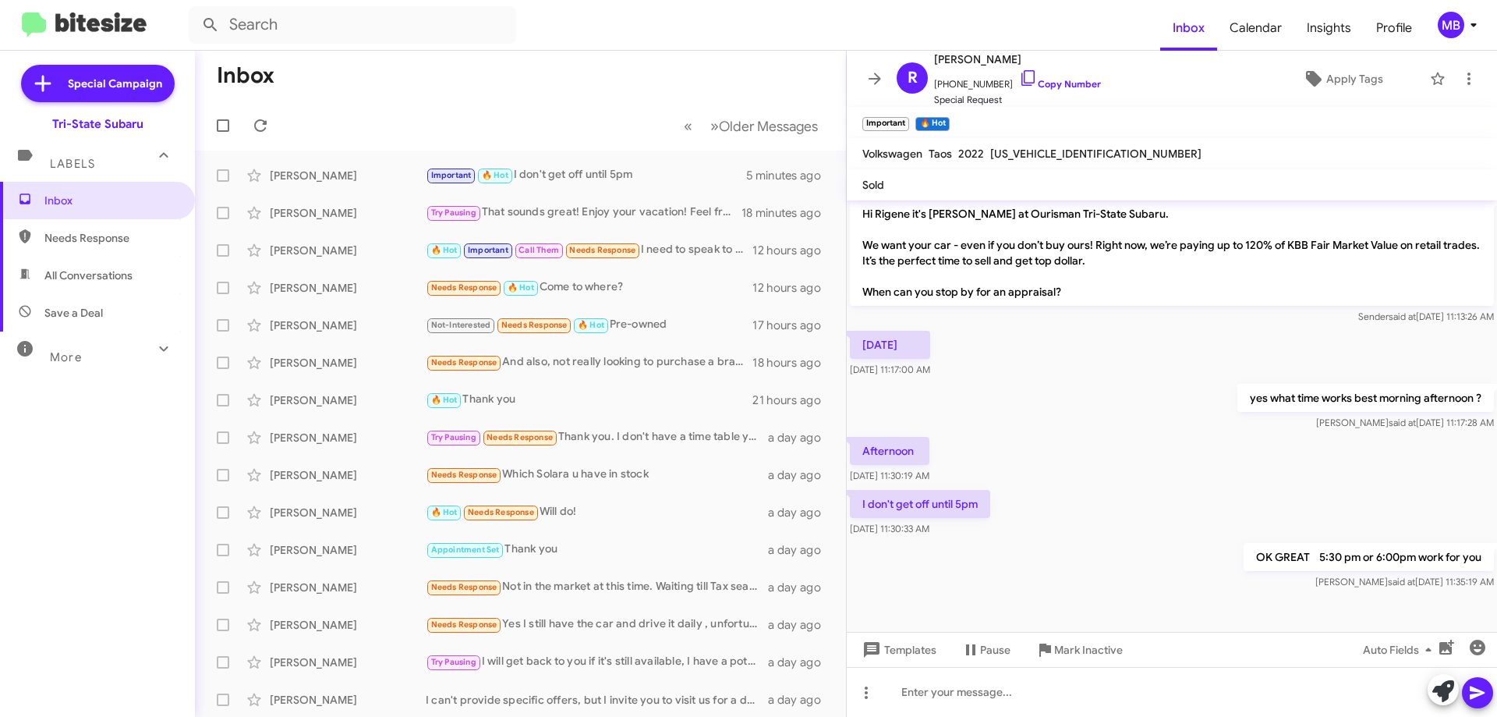
click at [89, 162] on span "Labels" at bounding box center [72, 164] width 45 height 14
